Goal: Information Seeking & Learning: Learn about a topic

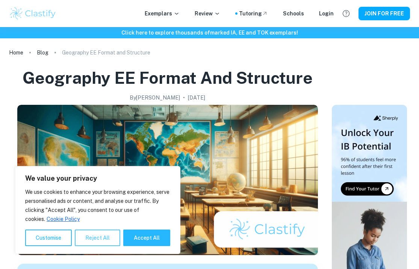
click at [100, 233] on button "Reject All" at bounding box center [97, 238] width 45 height 17
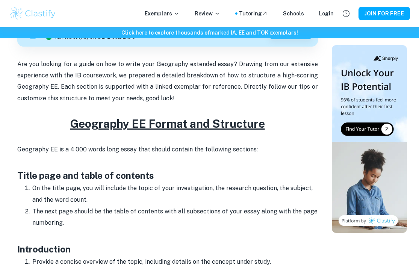
scroll to position [246, 0]
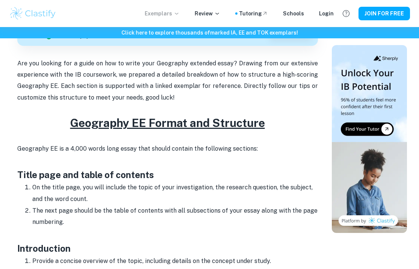
click at [173, 15] on p "Exemplars" at bounding box center [162, 13] width 35 height 8
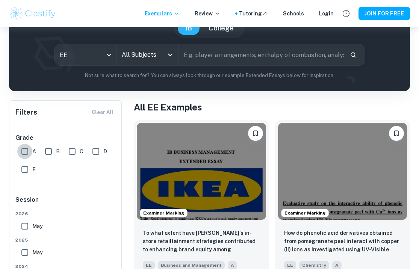
click at [25, 151] on input "A" at bounding box center [24, 151] width 15 height 15
checkbox input "true"
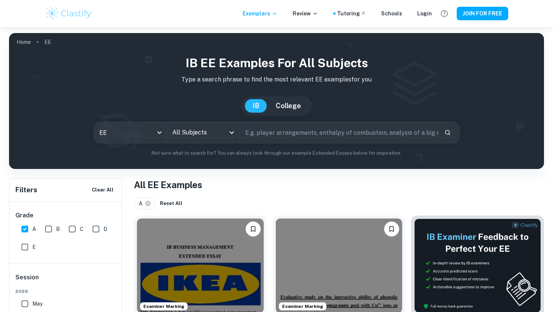
click at [161, 186] on h1 "All EE Examples" at bounding box center [339, 185] width 410 height 14
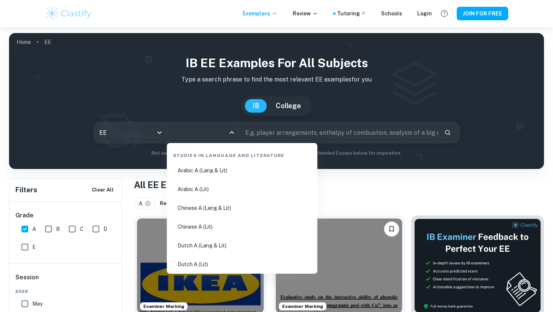
click at [212, 133] on input "All Subjects" at bounding box center [197, 133] width 55 height 14
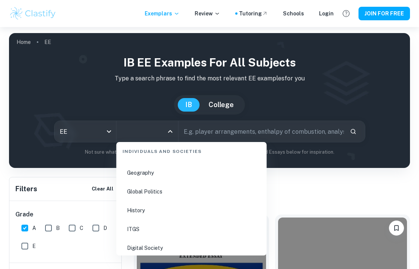
scroll to position [927, 0]
click at [154, 174] on li "Geography" at bounding box center [192, 173] width 144 height 17
type input "Geography"
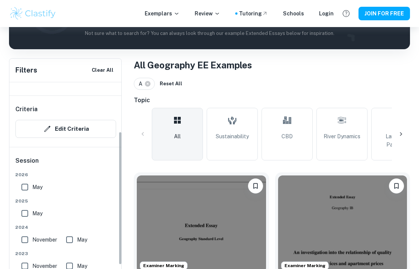
scroll to position [82, 0]
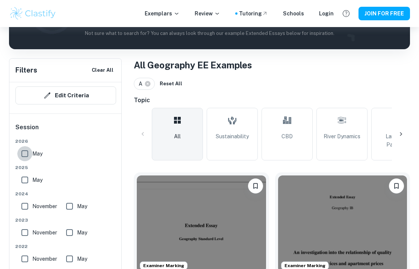
click at [27, 158] on input "May" at bounding box center [24, 153] width 15 height 15
checkbox input "true"
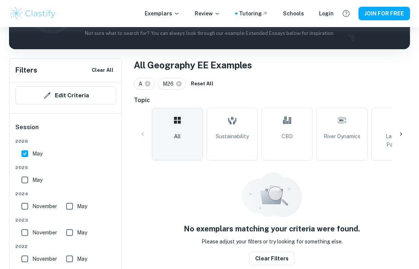
click at [26, 179] on input "May" at bounding box center [24, 180] width 15 height 15
checkbox input "true"
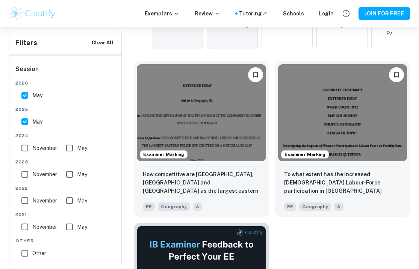
scroll to position [230, 0]
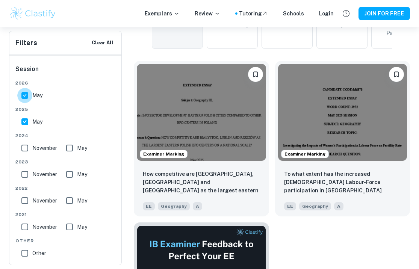
click at [26, 97] on input "May" at bounding box center [24, 95] width 15 height 15
checkbox input "false"
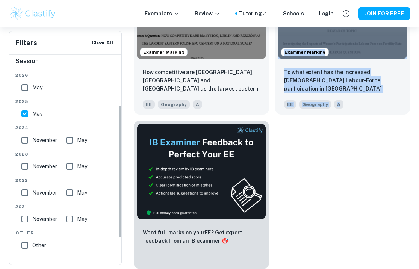
scroll to position [0, 0]
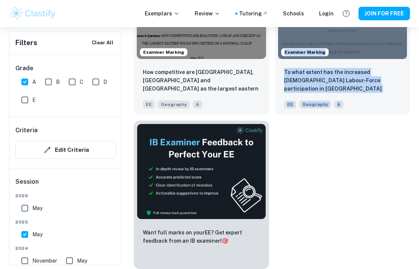
click at [25, 83] on input "A" at bounding box center [24, 81] width 15 height 15
checkbox input "false"
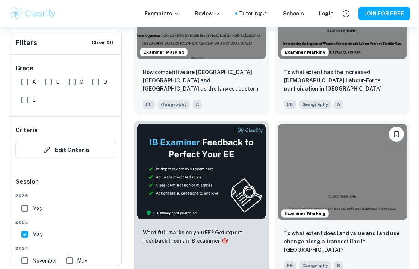
click at [48, 84] on input "B" at bounding box center [48, 81] width 15 height 15
checkbox input "true"
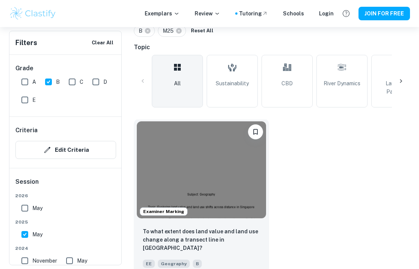
scroll to position [177, 0]
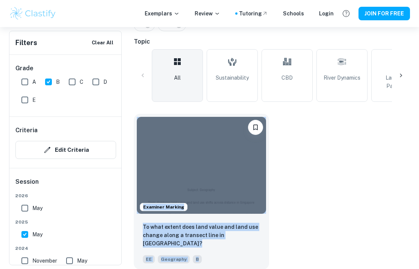
click at [317, 162] on div "Examiner Marking To what extent does land value and land use change along a tra…" at bounding box center [269, 189] width 282 height 162
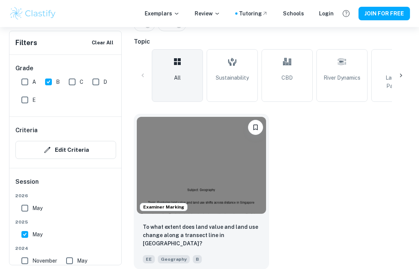
scroll to position [80, 0]
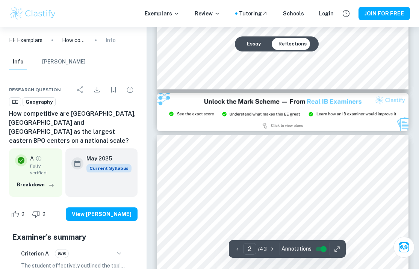
type input "3"
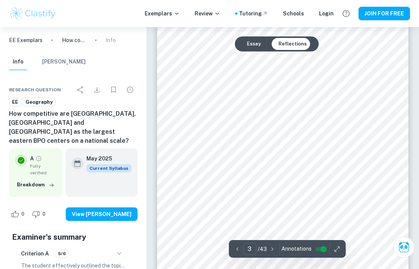
scroll to position [825, 0]
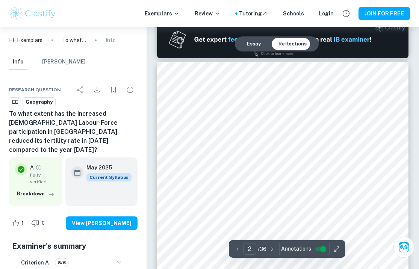
scroll to position [393, 0]
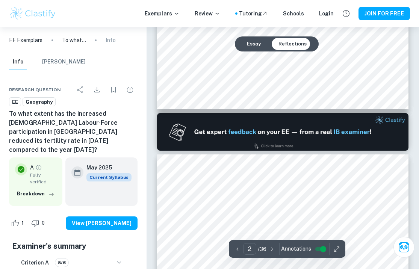
type input "1"
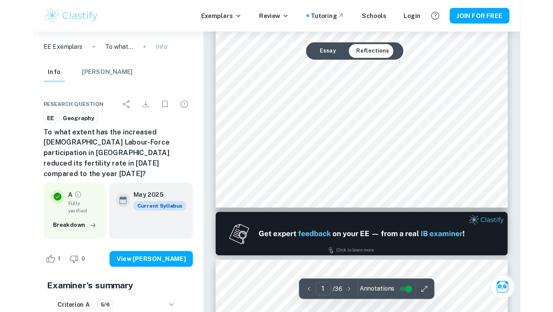
scroll to position [0, 0]
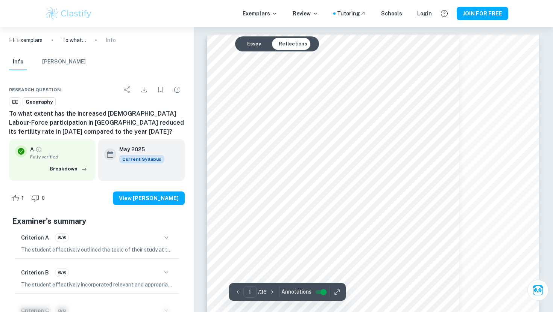
click at [246, 42] on button "Essay" at bounding box center [254, 44] width 26 height 12
click at [289, 40] on button "Reflections" at bounding box center [293, 44] width 40 height 12
click at [419, 21] on div "Exemplars Review Tutoring Schools Login JOIN FOR FREE" at bounding box center [276, 13] width 553 height 27
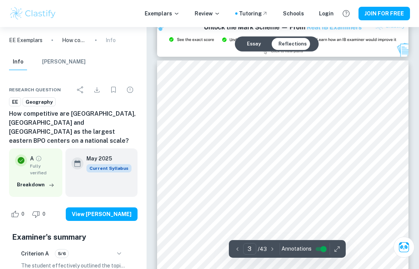
scroll to position [772, 0]
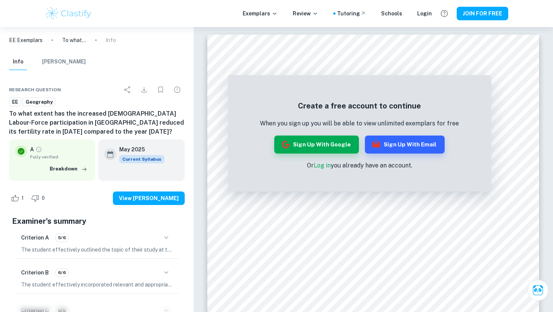
click at [322, 81] on div "Create a free account to continue When you sign up you will be able to view unl…" at bounding box center [359, 135] width 263 height 113
